Goal: Task Accomplishment & Management: Manage account settings

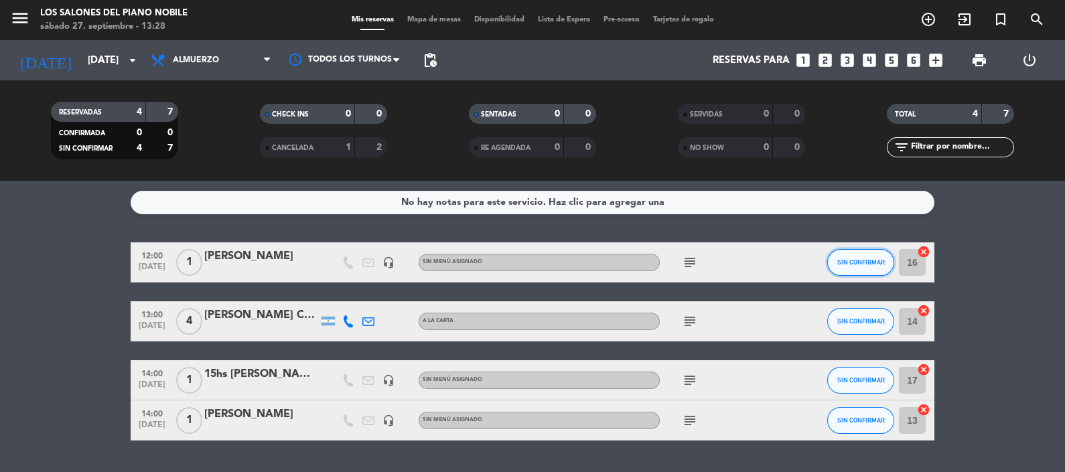
click at [854, 268] on button "SIN CONFIRMAR" at bounding box center [860, 262] width 67 height 27
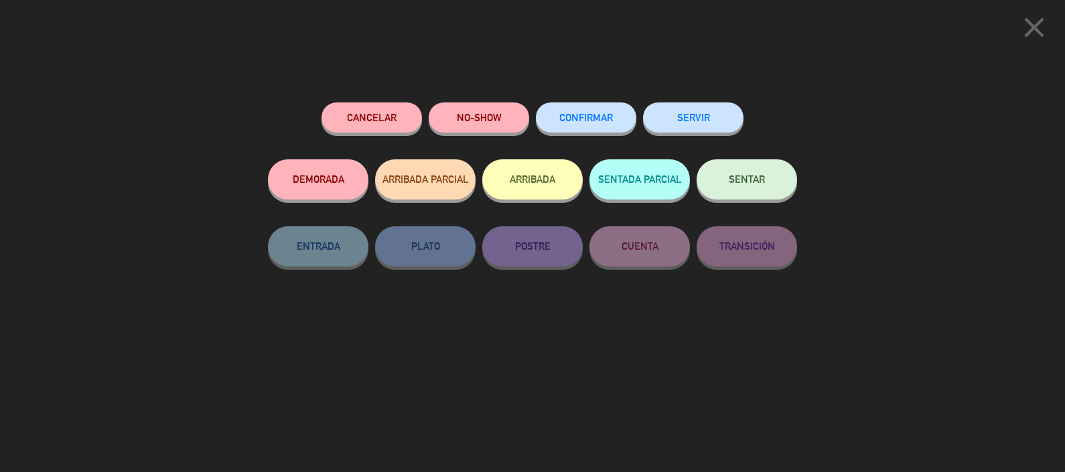
click at [696, 112] on button "SERVIR" at bounding box center [693, 117] width 100 height 30
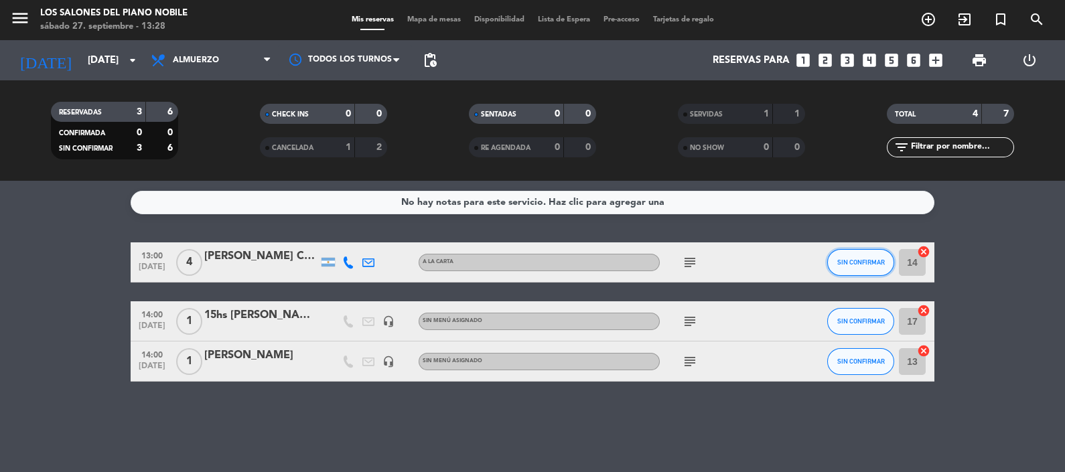
click at [856, 263] on span "SIN CONFIRMAR" at bounding box center [861, 261] width 48 height 7
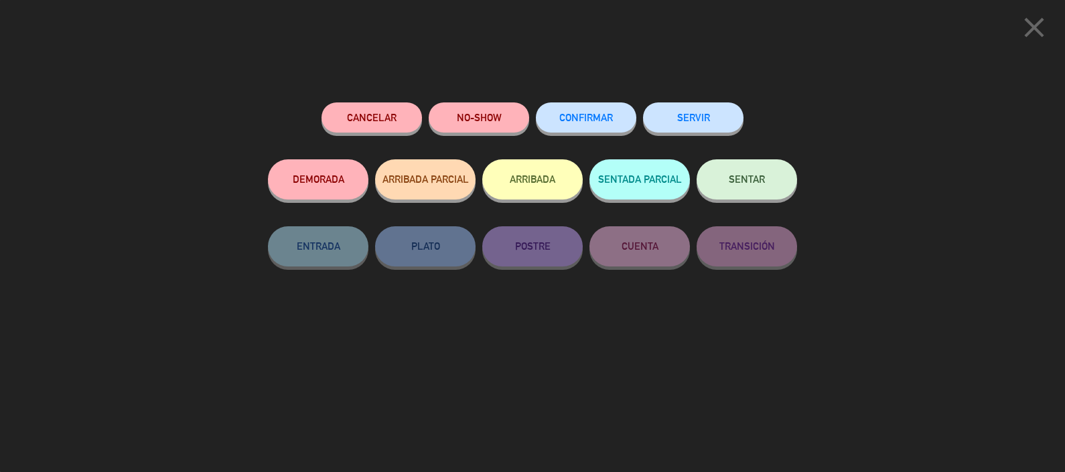
click at [688, 124] on button "SERVIR" at bounding box center [693, 117] width 100 height 30
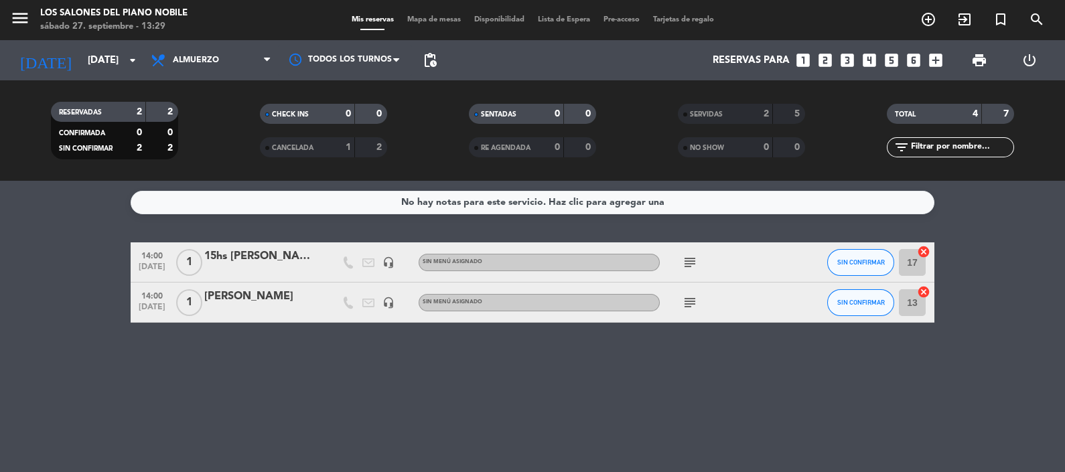
click at [684, 303] on icon "subject" at bounding box center [690, 303] width 16 height 16
click at [690, 257] on icon "subject" at bounding box center [690, 262] width 16 height 16
click at [107, 53] on input "[DATE]" at bounding box center [145, 60] width 129 height 25
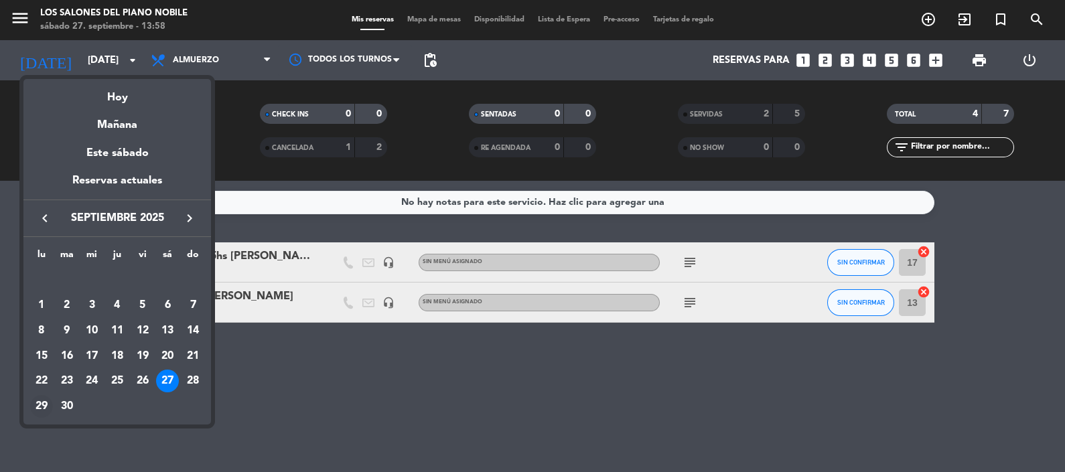
click at [37, 406] on div "29" at bounding box center [41, 406] width 23 height 23
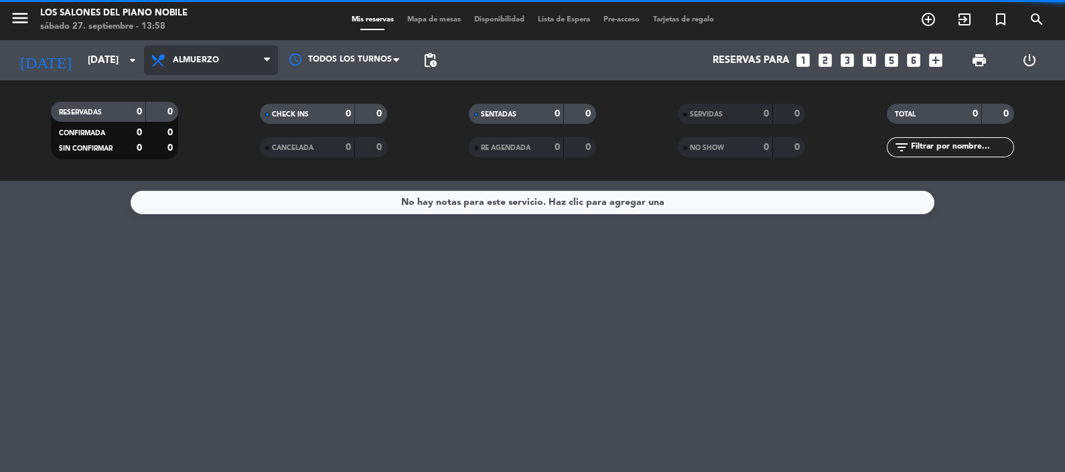
click at [211, 56] on span "Almuerzo" at bounding box center [196, 60] width 46 height 9
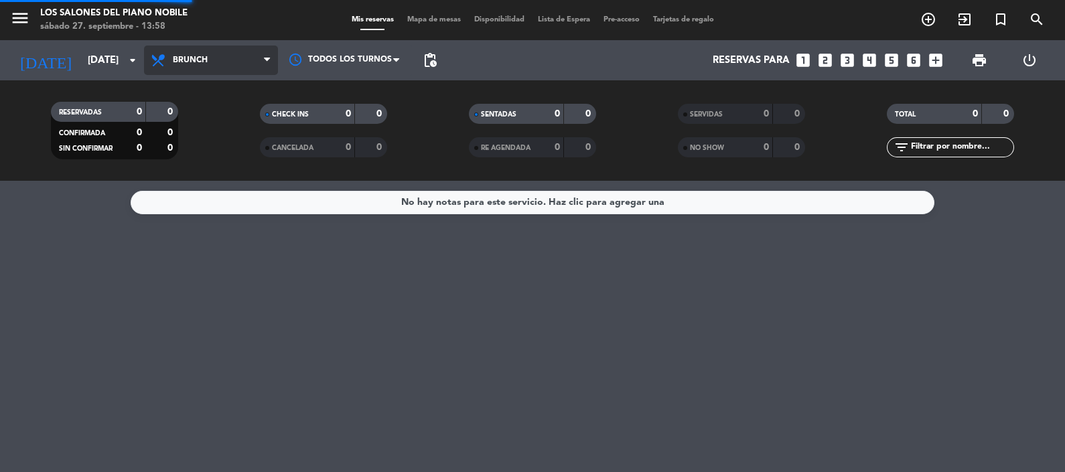
click at [196, 157] on div "menu Los Salones del Piano [PERSON_NAME] [DATE] 27. septiembre - 13:58 Mis rese…" at bounding box center [532, 90] width 1065 height 181
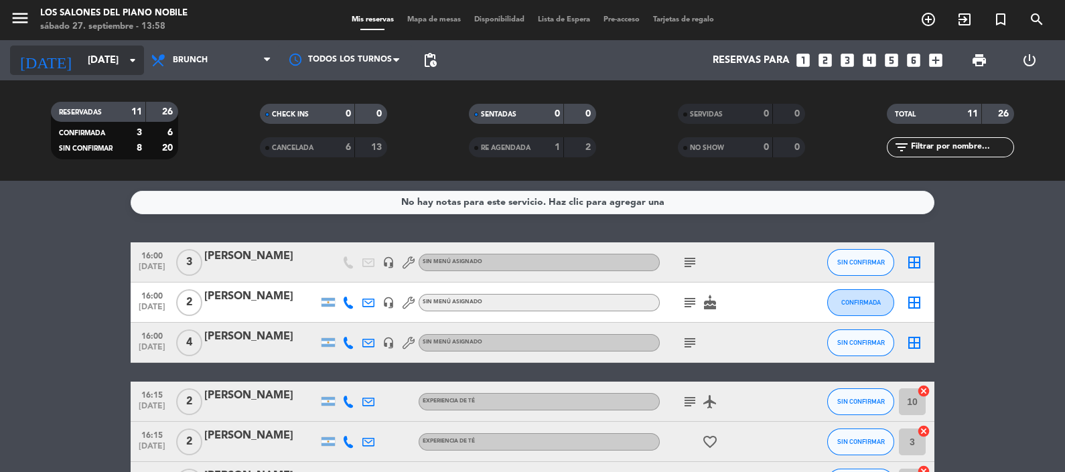
click at [104, 56] on input "[DATE]" at bounding box center [145, 60] width 129 height 25
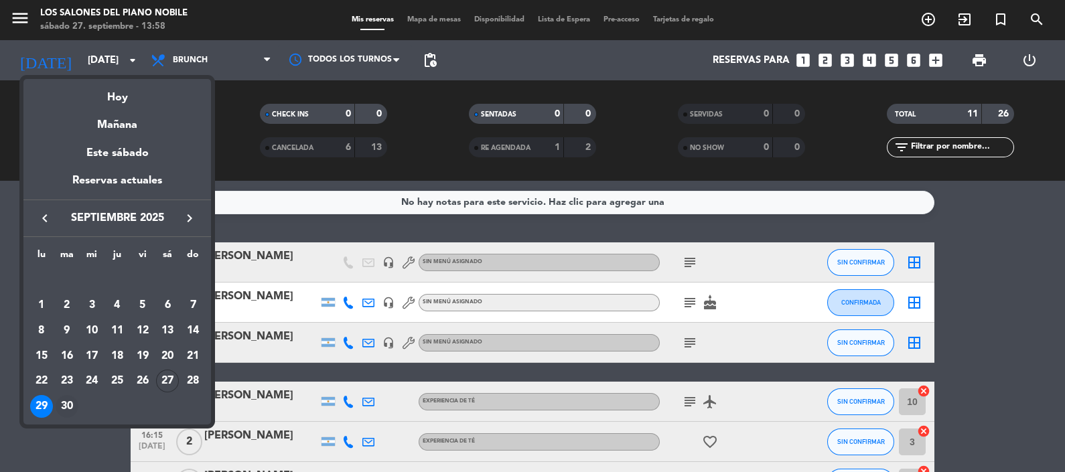
click at [63, 403] on div "30" at bounding box center [67, 406] width 23 height 23
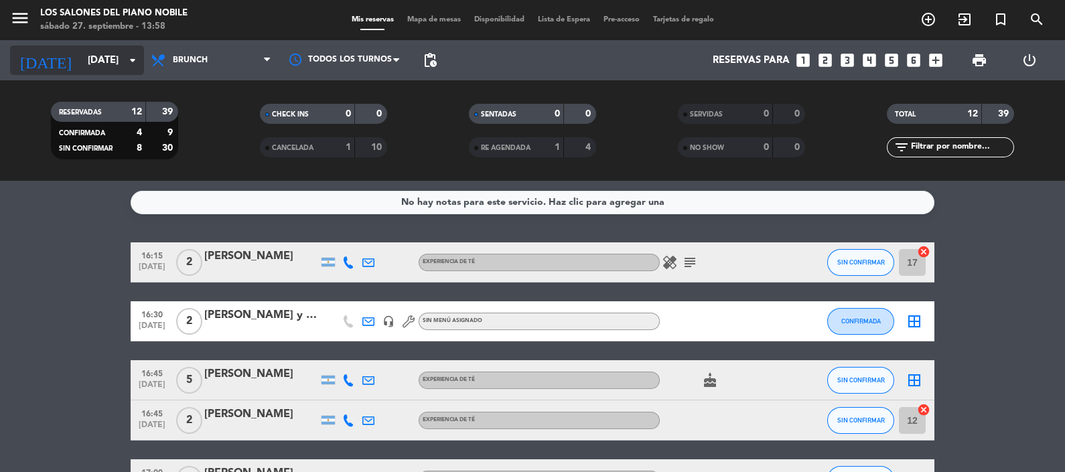
click at [99, 60] on input "[DATE]" at bounding box center [145, 60] width 129 height 25
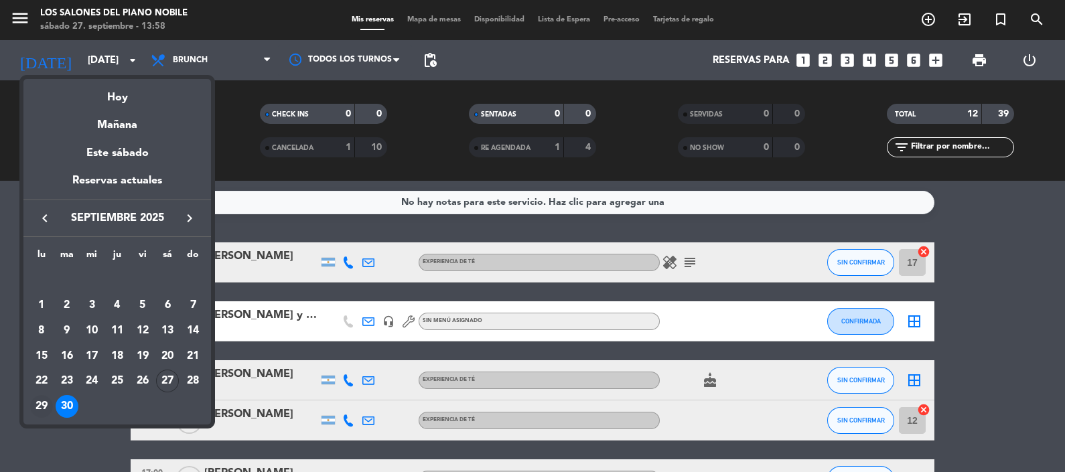
click at [40, 402] on div "29" at bounding box center [41, 406] width 23 height 23
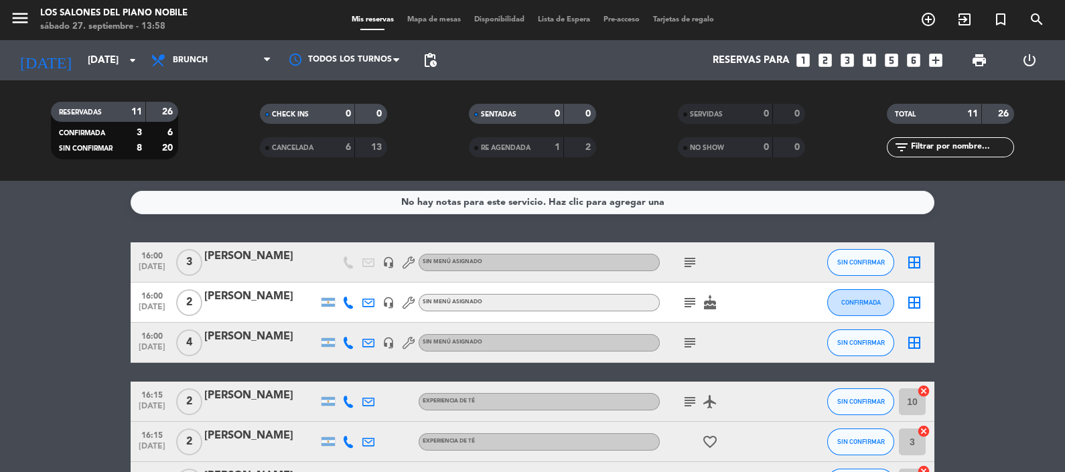
click at [87, 62] on input "[DATE]" at bounding box center [145, 60] width 129 height 25
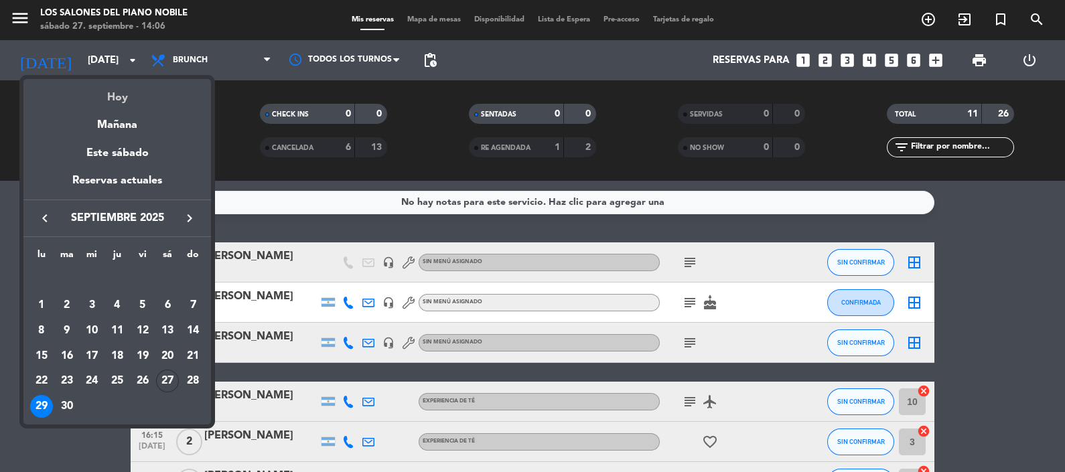
click at [112, 94] on div "Hoy" at bounding box center [116, 92] width 187 height 27
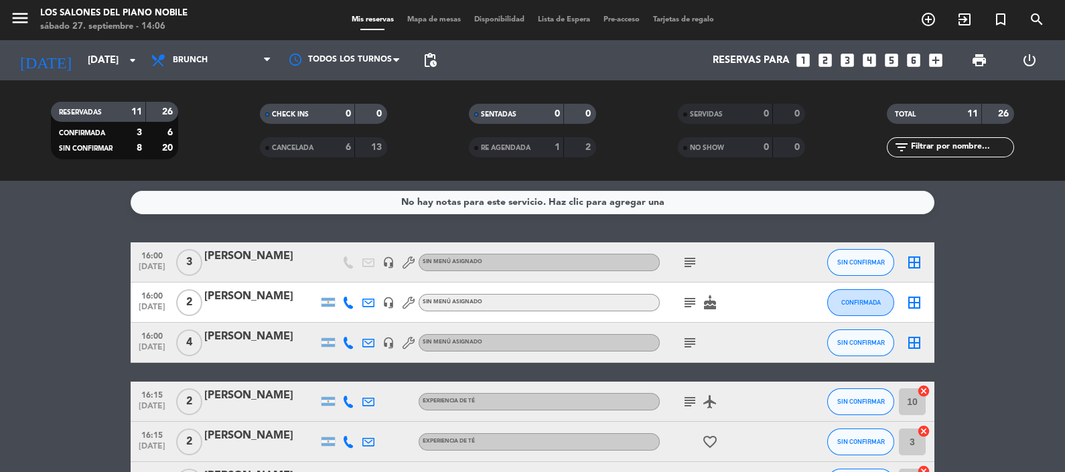
type input "[DATE]"
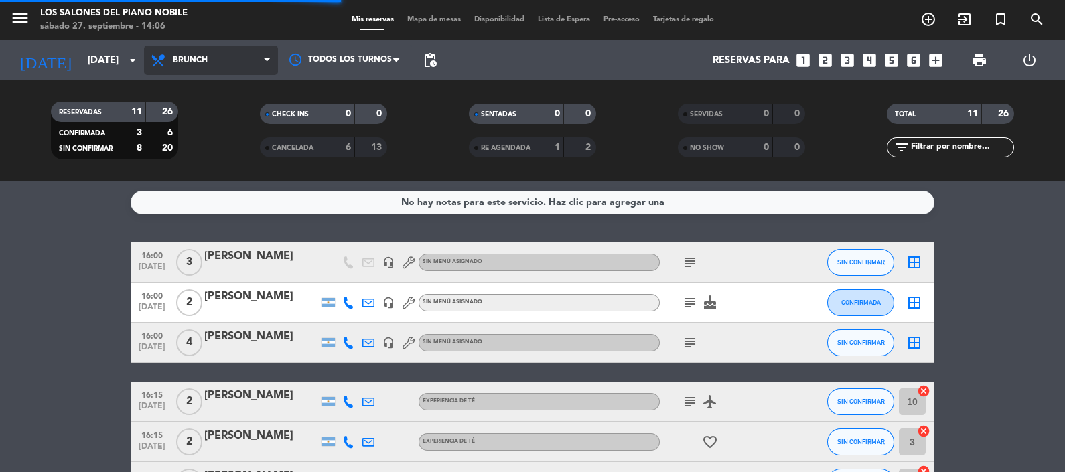
click at [205, 64] on span "Brunch" at bounding box center [190, 60] width 35 height 9
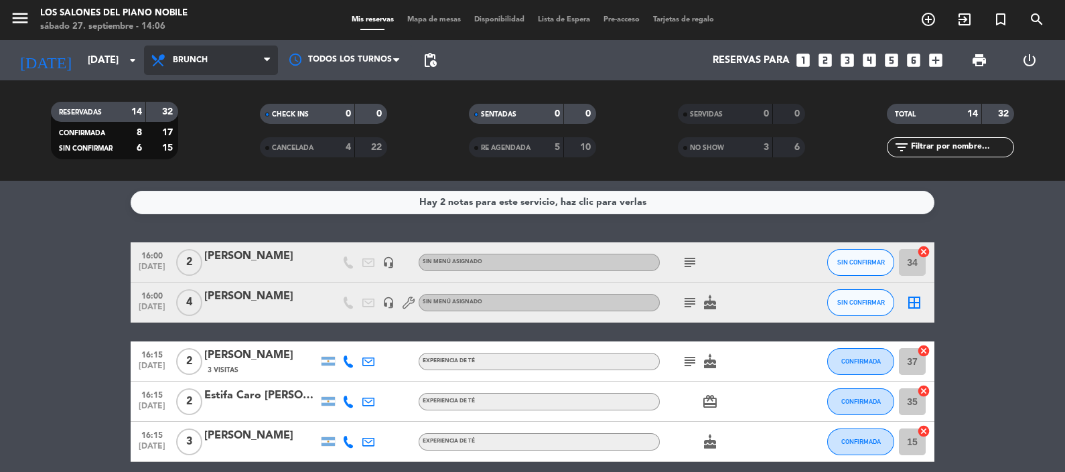
click at [200, 54] on span "Brunch" at bounding box center [211, 60] width 134 height 29
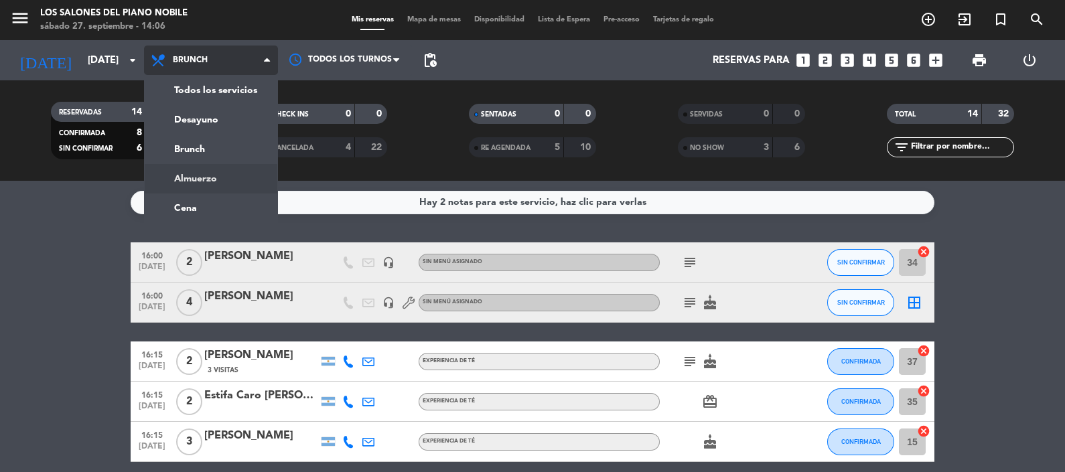
click at [206, 178] on div "menu Los Salones del Piano [PERSON_NAME] [DATE] 27. septiembre - 14:06 Mis rese…" at bounding box center [532, 90] width 1065 height 181
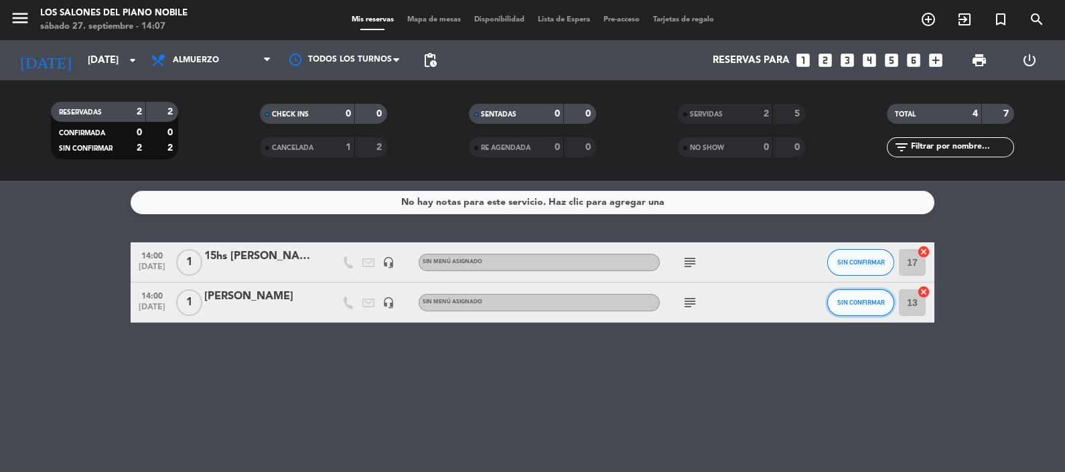
click at [853, 295] on button "SIN CONFIRMAR" at bounding box center [860, 302] width 67 height 27
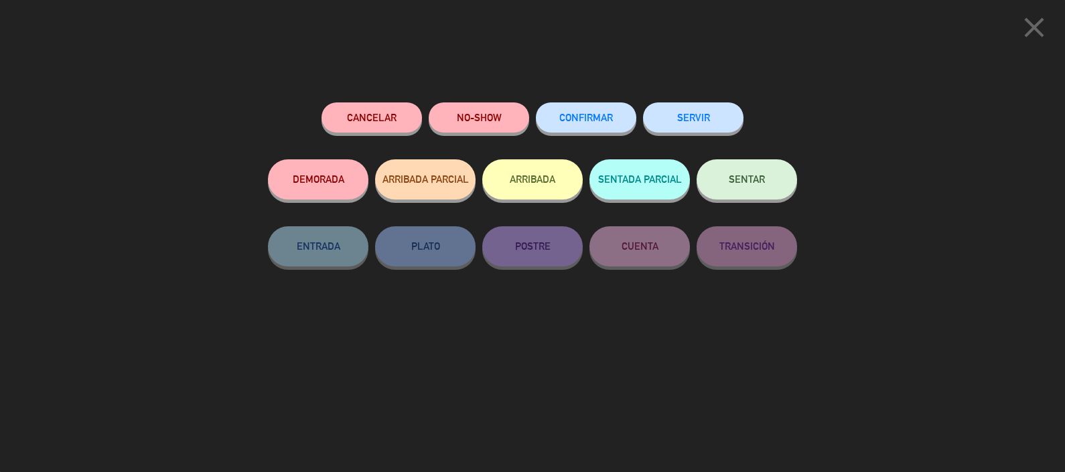
click at [691, 114] on button "SERVIR" at bounding box center [693, 117] width 100 height 30
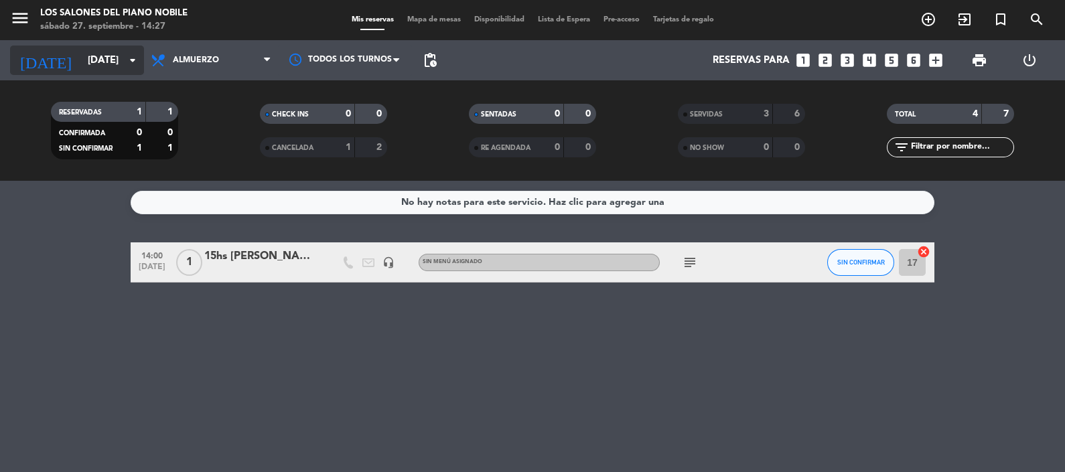
click at [97, 58] on input "[DATE]" at bounding box center [145, 60] width 129 height 25
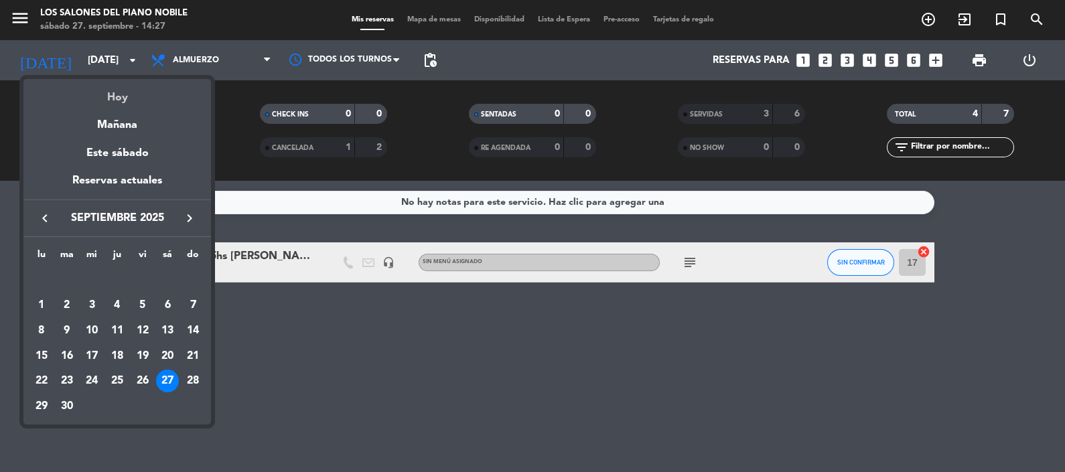
click at [108, 94] on div "Hoy" at bounding box center [116, 92] width 187 height 27
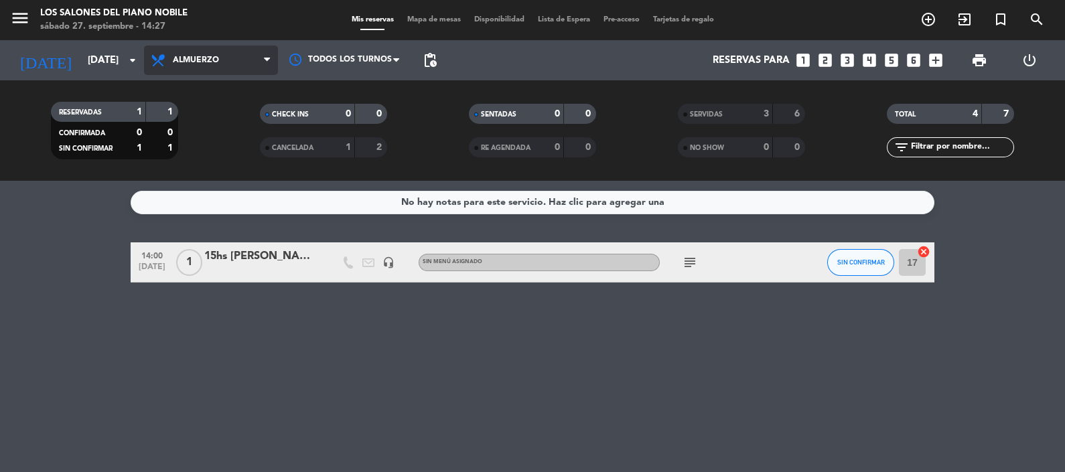
click at [204, 64] on span "Almuerzo" at bounding box center [196, 60] width 46 height 9
click at [194, 152] on div "menu Los Salones del Piano [PERSON_NAME] [DATE] 27. septiembre - 14:27 Mis rese…" at bounding box center [532, 90] width 1065 height 181
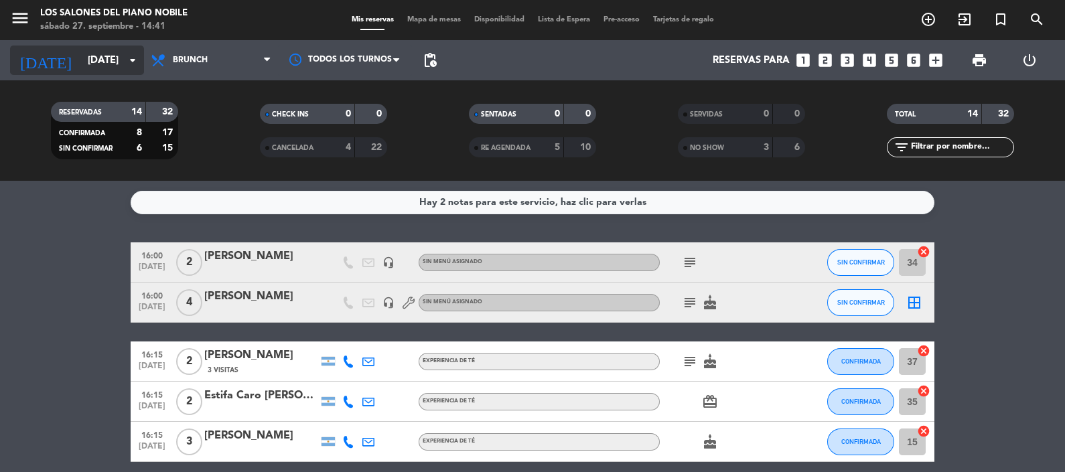
click at [97, 64] on input "[DATE]" at bounding box center [145, 60] width 129 height 25
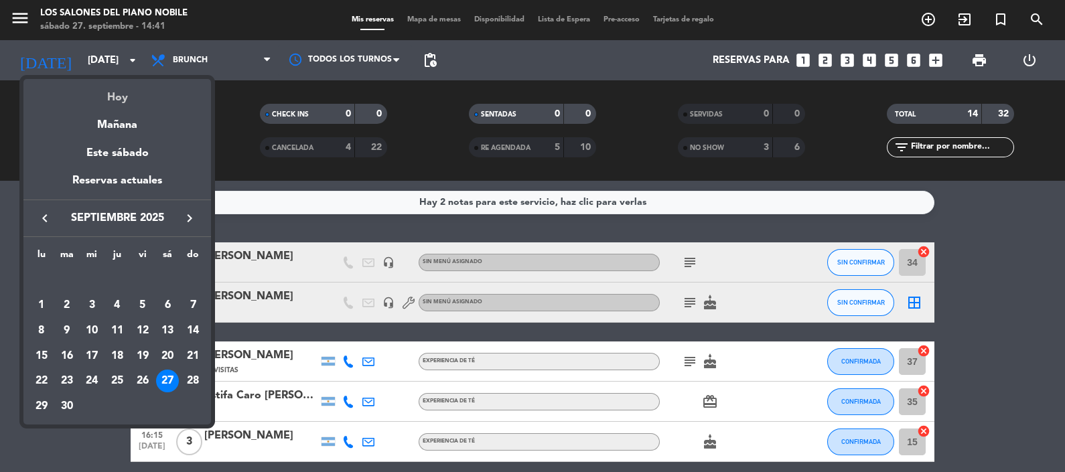
click at [115, 98] on div "Hoy" at bounding box center [116, 92] width 187 height 27
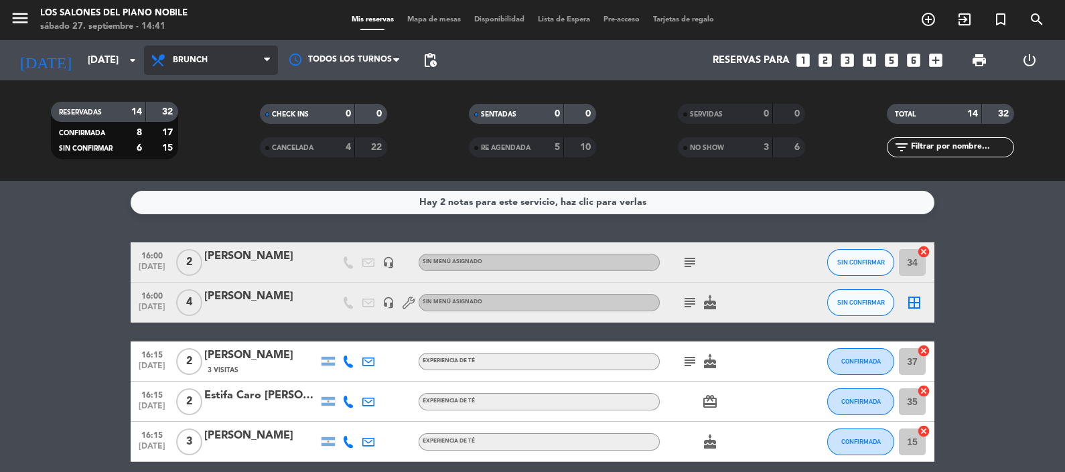
click at [208, 60] on span "Brunch" at bounding box center [211, 60] width 134 height 29
click at [214, 177] on div "menu Los Salones del Piano [PERSON_NAME] [DATE] 27. septiembre - 14:41 Mis rese…" at bounding box center [532, 90] width 1065 height 181
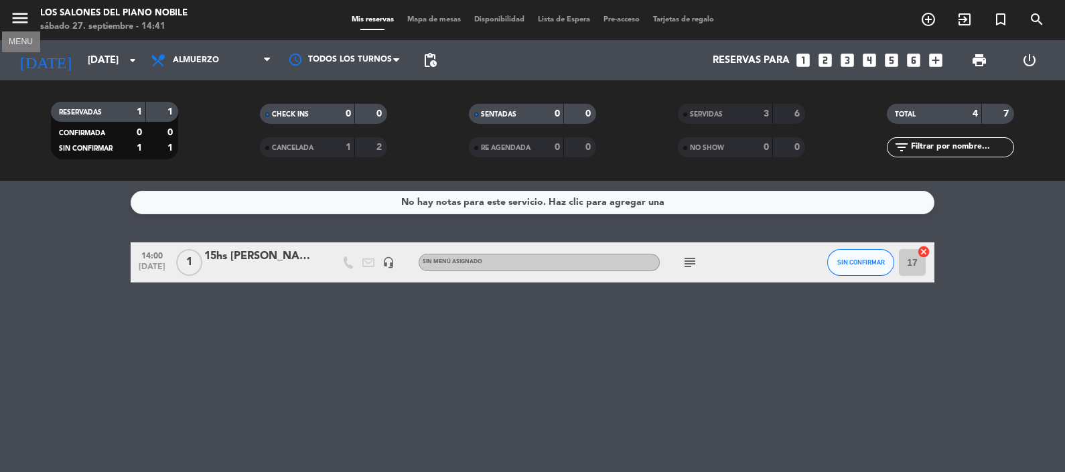
click at [23, 16] on icon "menu" at bounding box center [20, 18] width 20 height 20
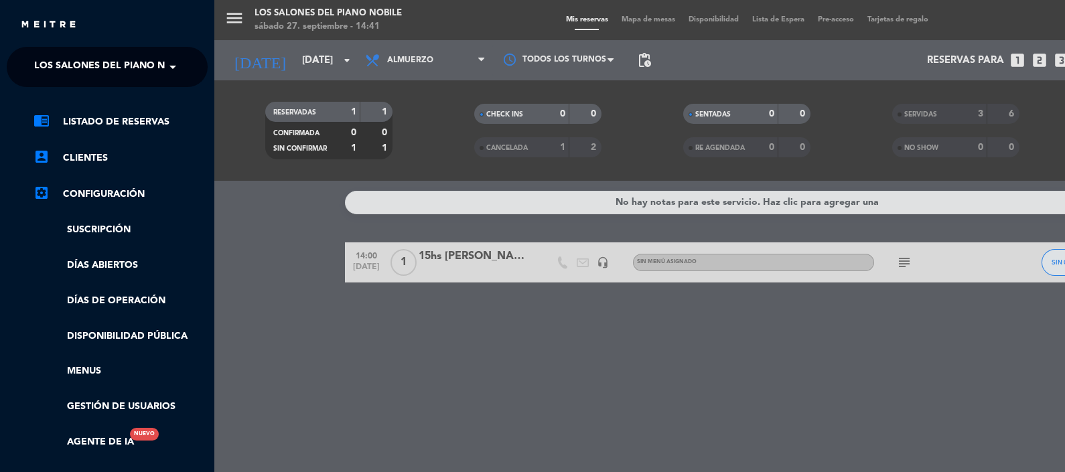
click at [173, 64] on span at bounding box center [176, 67] width 23 height 28
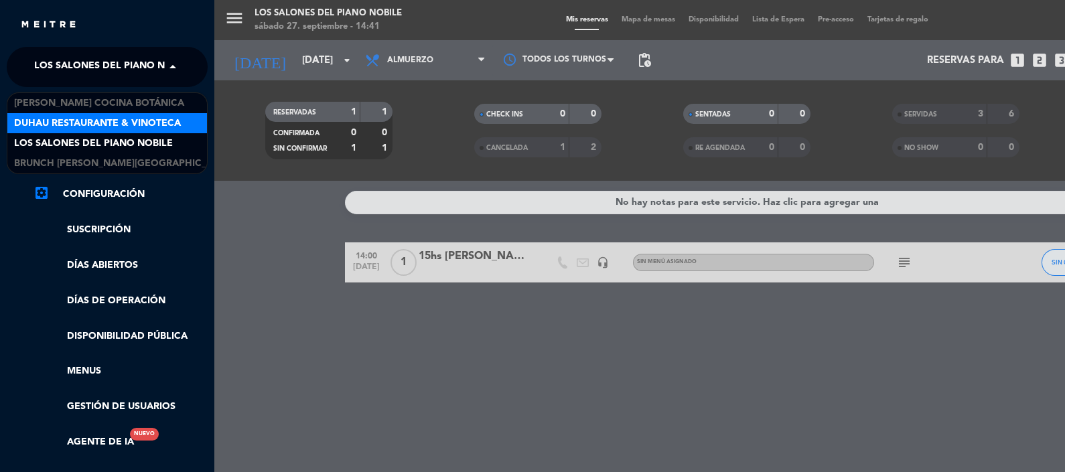
click at [152, 127] on span "Duhau Restaurante & Vinoteca" at bounding box center [97, 123] width 167 height 15
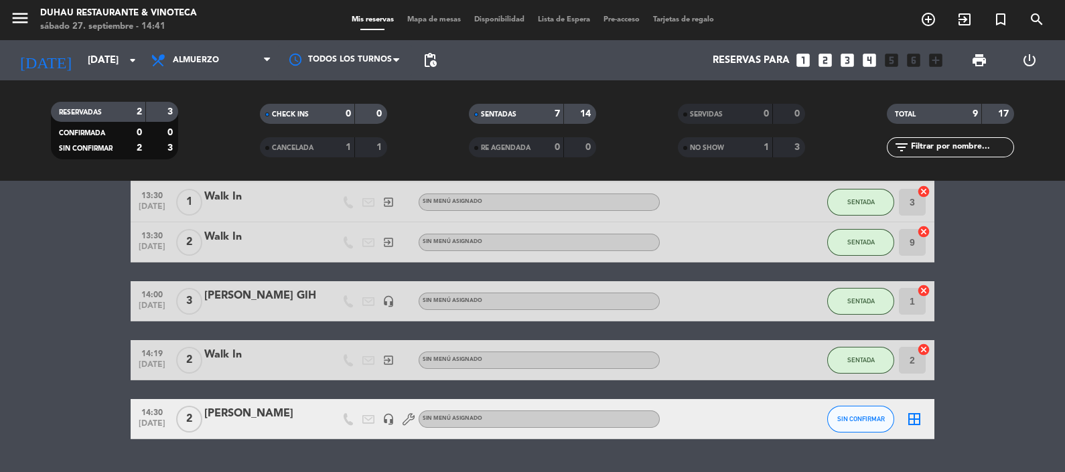
scroll to position [279, 0]
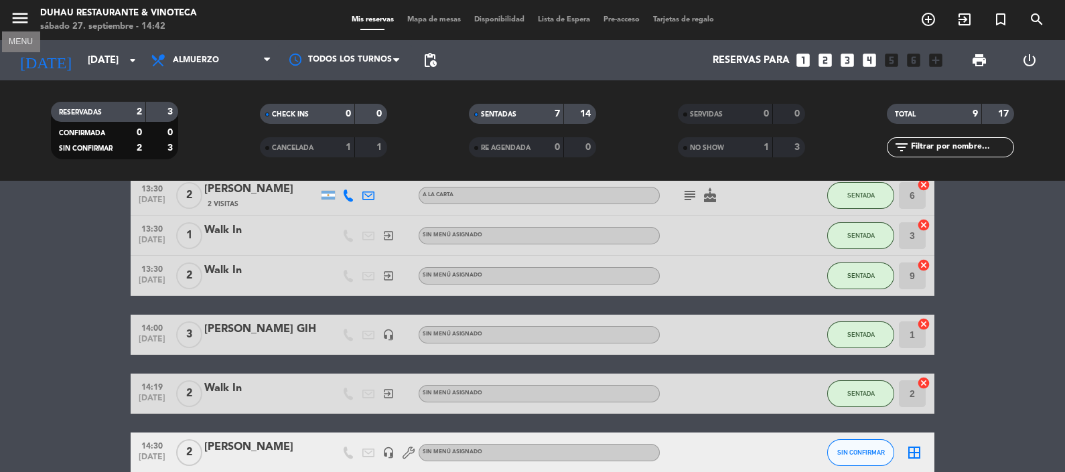
click at [19, 21] on icon "menu" at bounding box center [20, 18] width 20 height 20
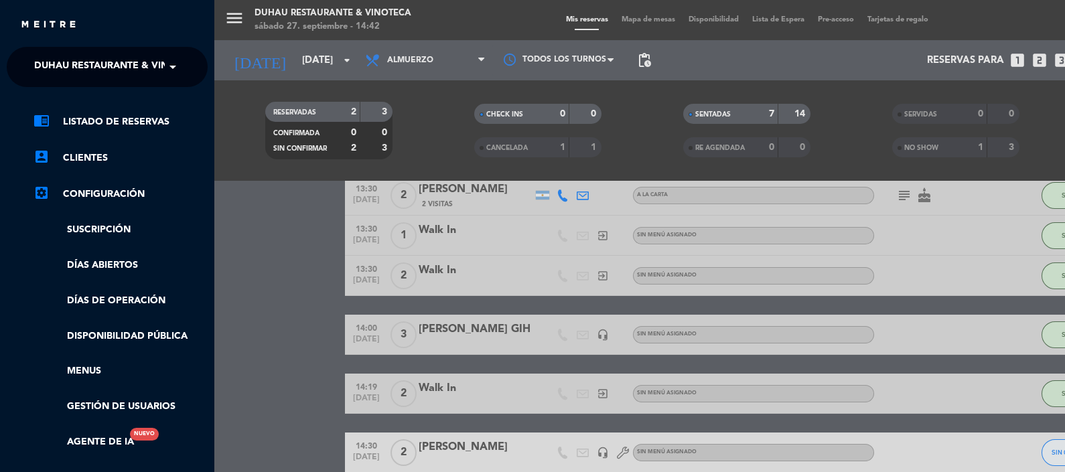
click at [177, 66] on span at bounding box center [176, 67] width 23 height 28
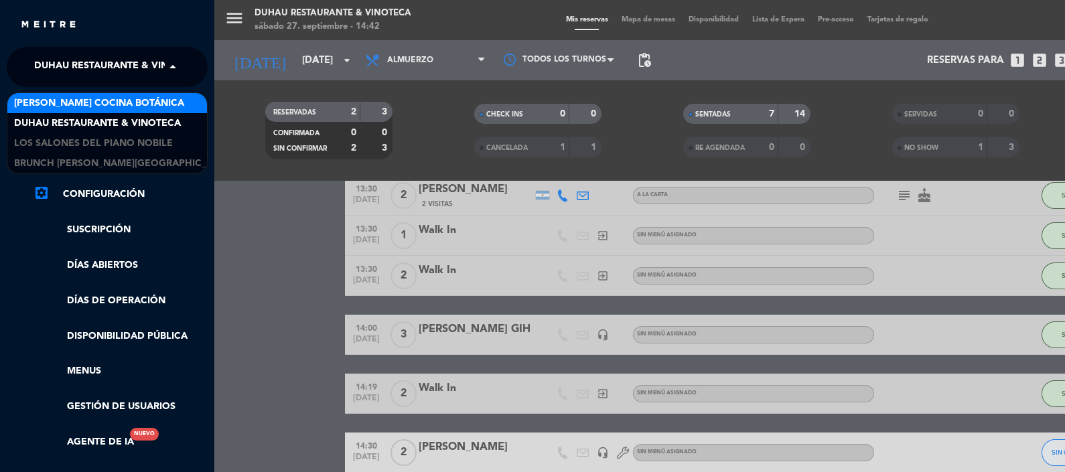
click at [137, 109] on div "[PERSON_NAME] Cocina Botánica" at bounding box center [107, 103] width 200 height 20
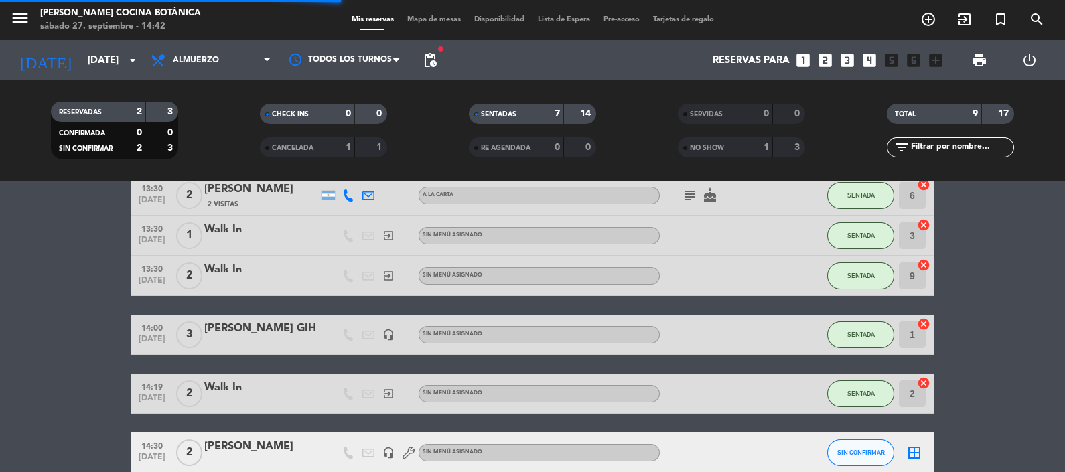
scroll to position [0, 0]
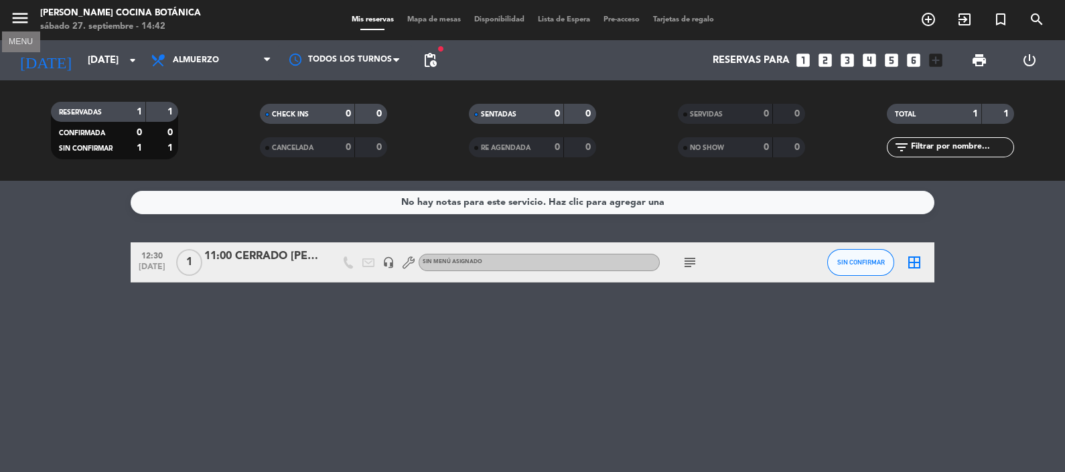
click at [23, 19] on icon "menu" at bounding box center [20, 18] width 20 height 20
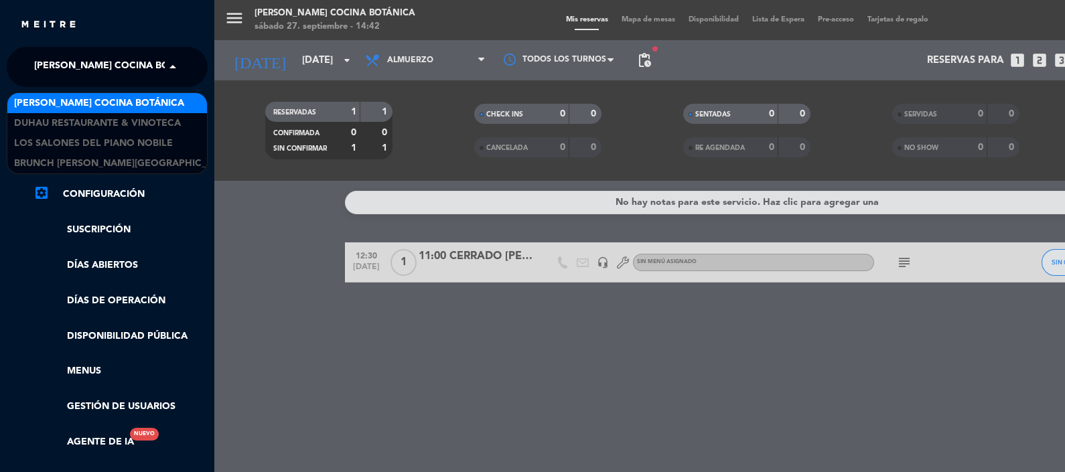
click at [171, 67] on span at bounding box center [176, 67] width 23 height 28
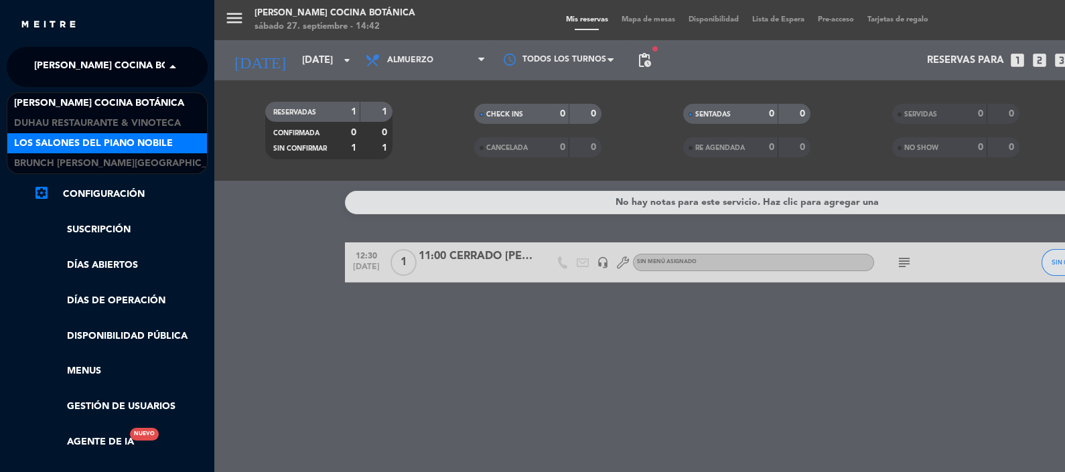
click at [156, 145] on span "Los Salones del Piano Nobile" at bounding box center [93, 143] width 159 height 15
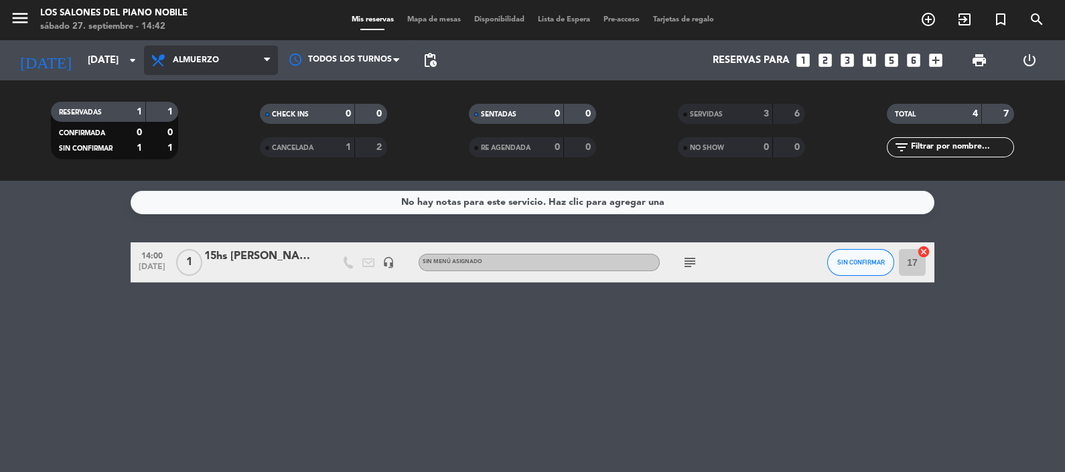
click at [212, 59] on span "Almuerzo" at bounding box center [196, 60] width 46 height 9
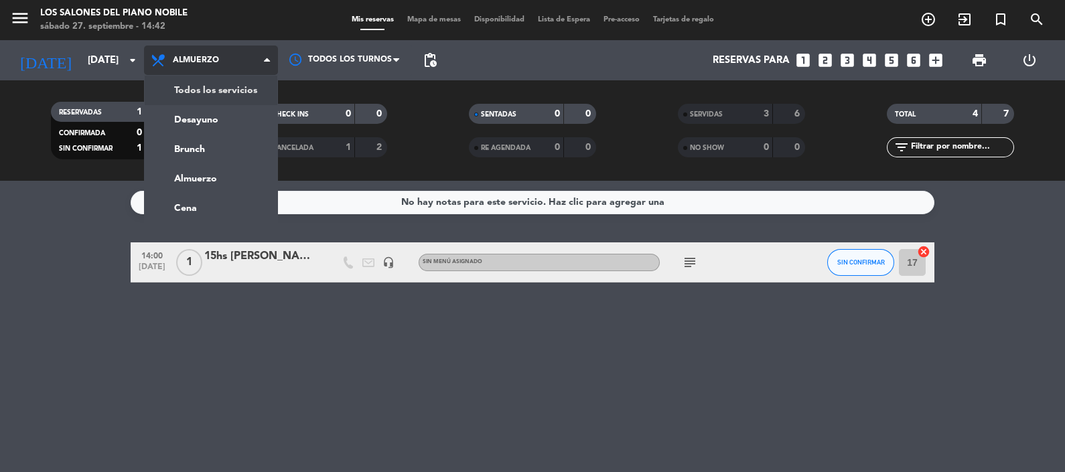
click at [226, 88] on div "menu Los Salones del Piano [PERSON_NAME] [DATE] 27. septiembre - 14:42 Mis rese…" at bounding box center [532, 90] width 1065 height 181
